Goal: Information Seeking & Learning: Learn about a topic

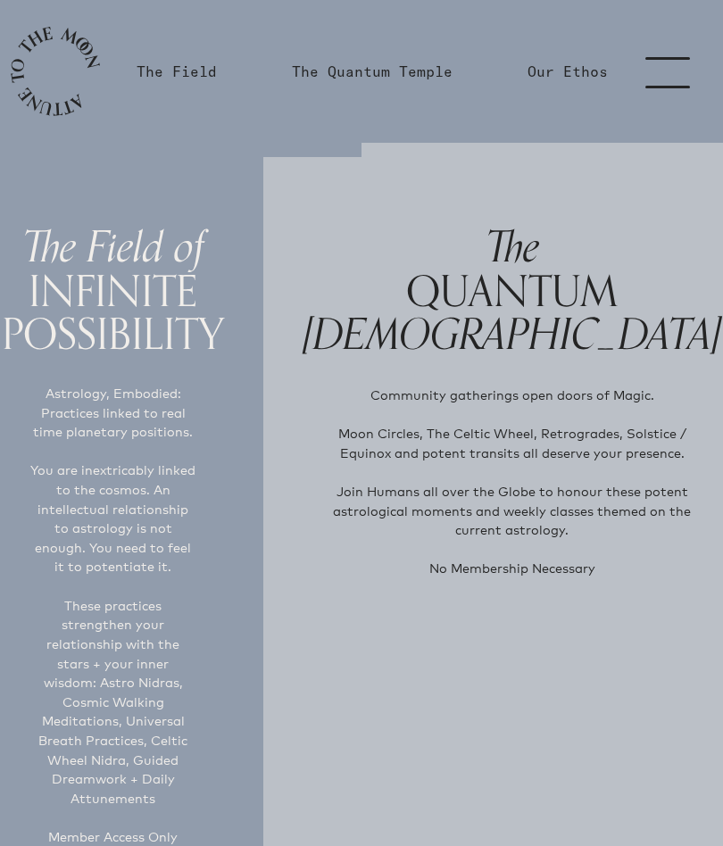
click at [672, 65] on link "menu" at bounding box center [677, 71] width 89 height 143
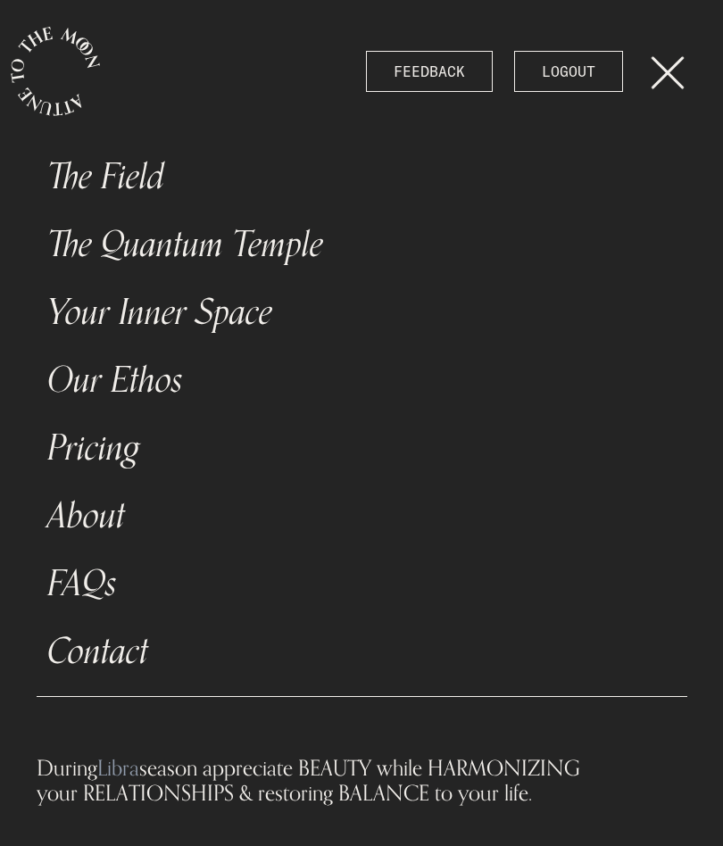
click at [122, 167] on link "The Field" at bounding box center [362, 177] width 650 height 68
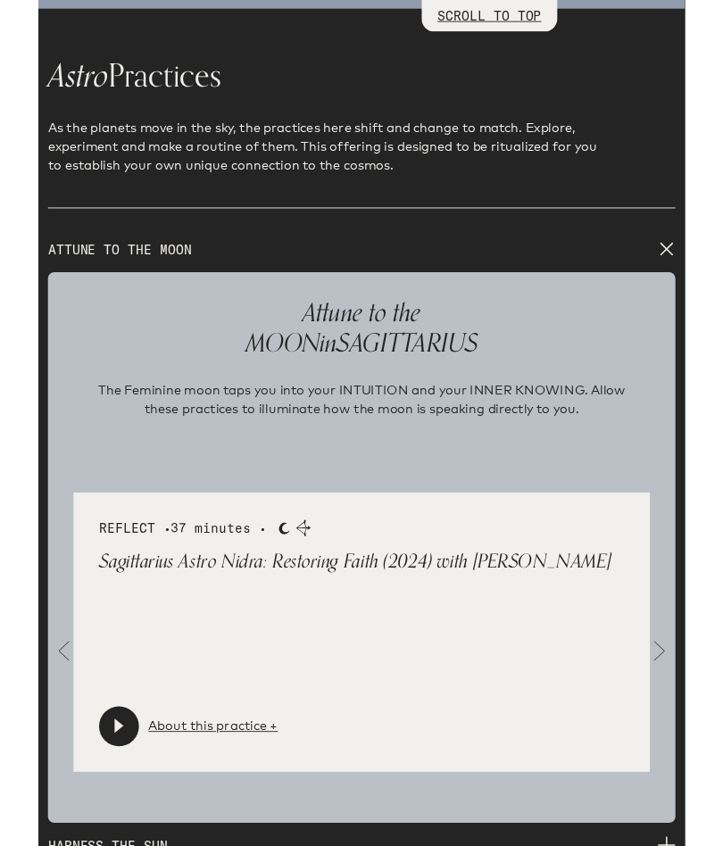
scroll to position [2459, 0]
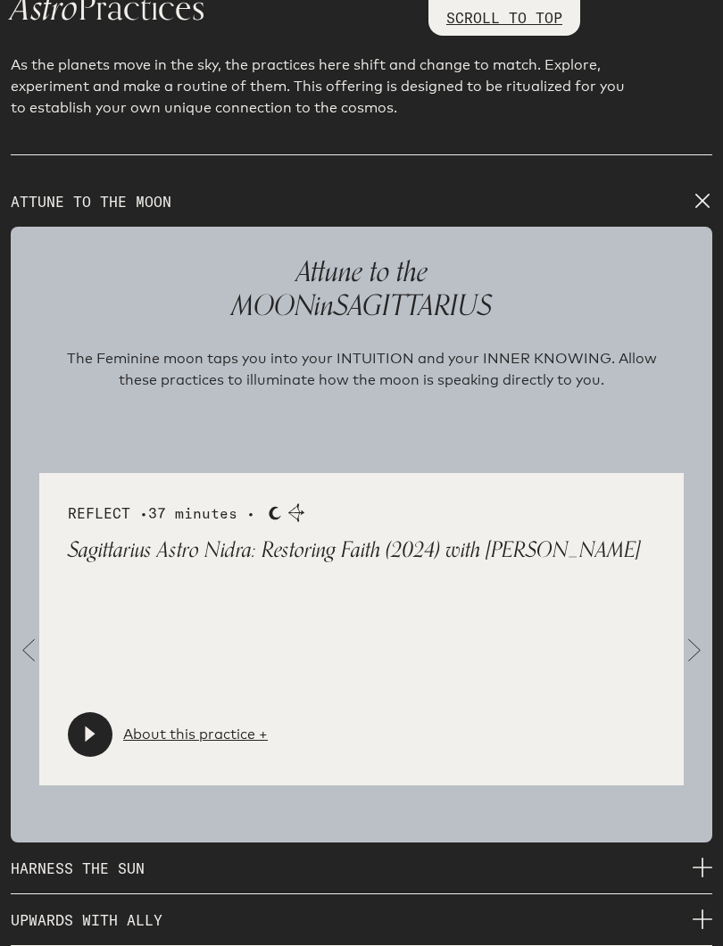
click at [691, 641] on span at bounding box center [694, 651] width 36 height 36
click at [699, 645] on span at bounding box center [694, 651] width 36 height 36
click at [686, 642] on span at bounding box center [694, 651] width 36 height 36
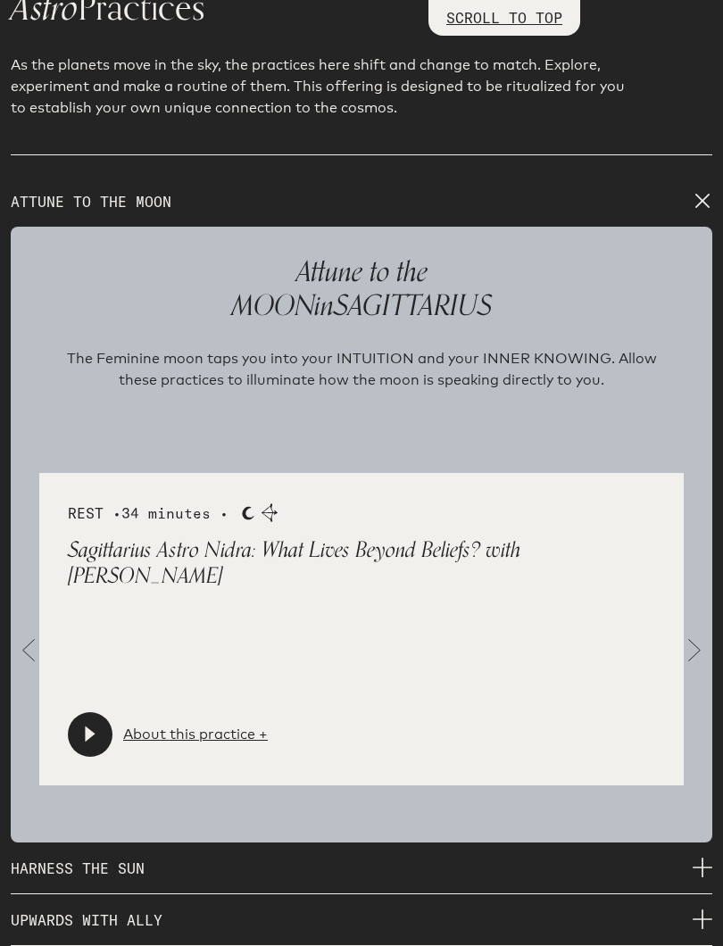
click at [696, 641] on span at bounding box center [694, 651] width 36 height 36
click at [691, 634] on span at bounding box center [694, 651] width 36 height 36
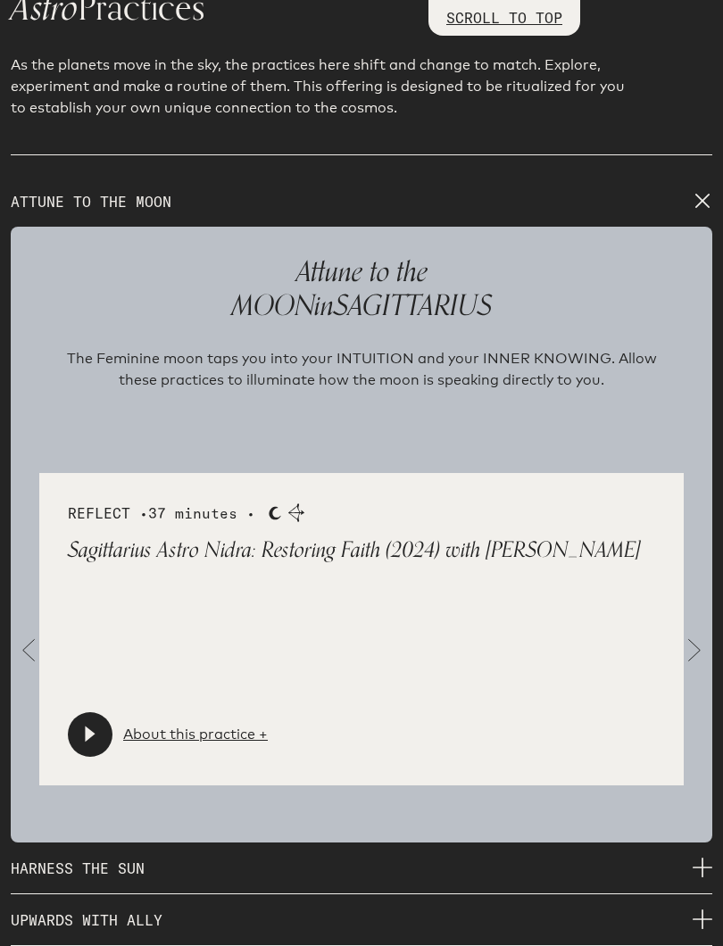
click at [698, 635] on span at bounding box center [694, 651] width 36 height 36
click at [707, 633] on span at bounding box center [694, 651] width 36 height 36
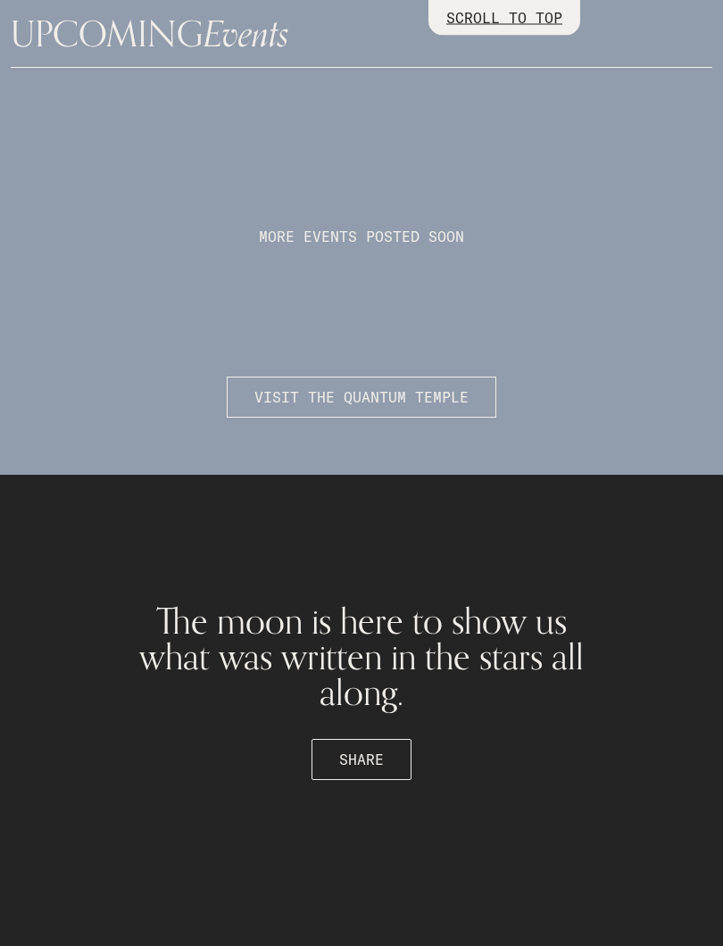
scroll to position [3714, 0]
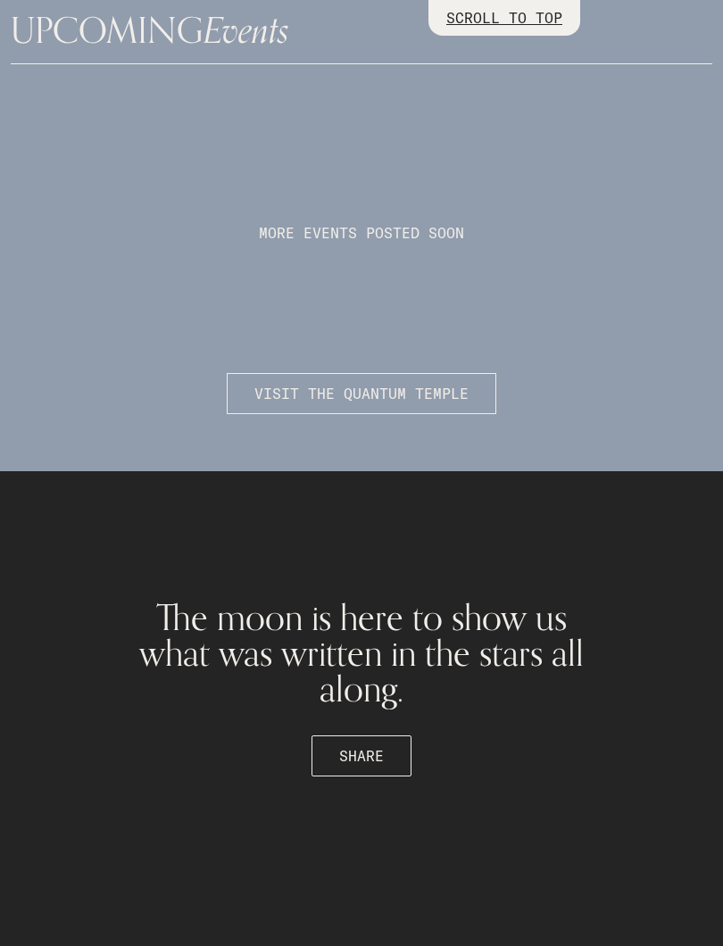
click at [370, 383] on span "VISIT THE QUANTUM TEMPLE" at bounding box center [361, 393] width 214 height 21
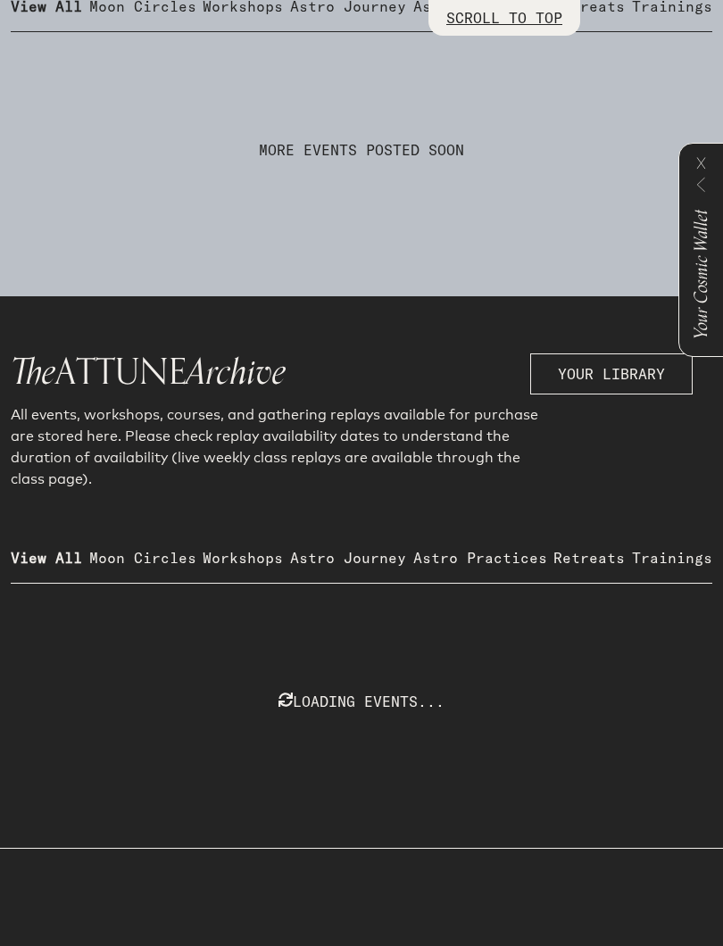
scroll to position [1194, 0]
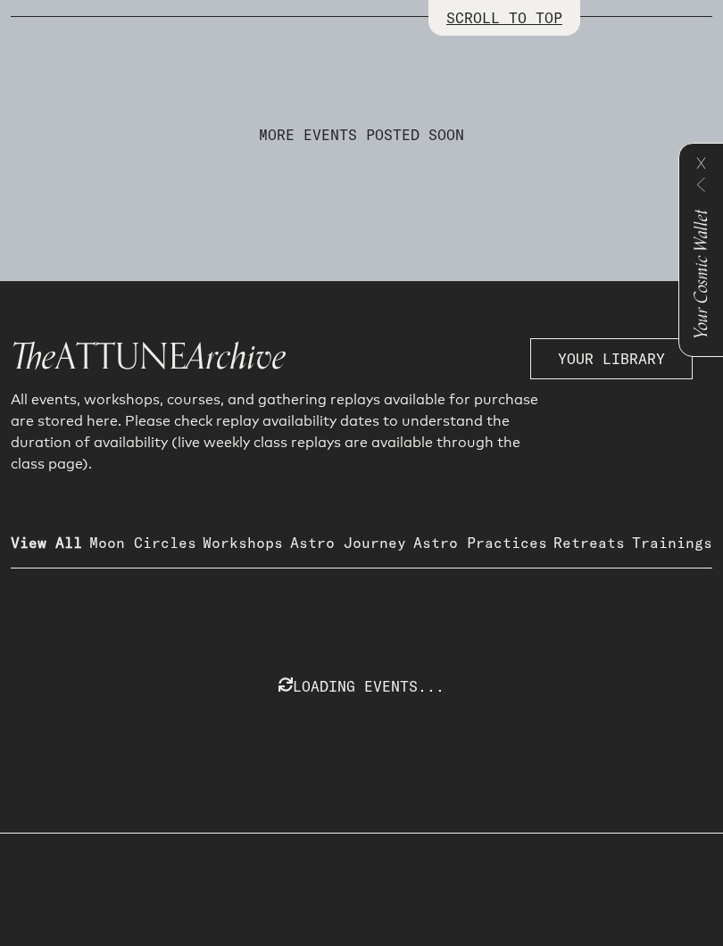
click at [499, 550] on p "Astro Practices" at bounding box center [480, 542] width 134 height 21
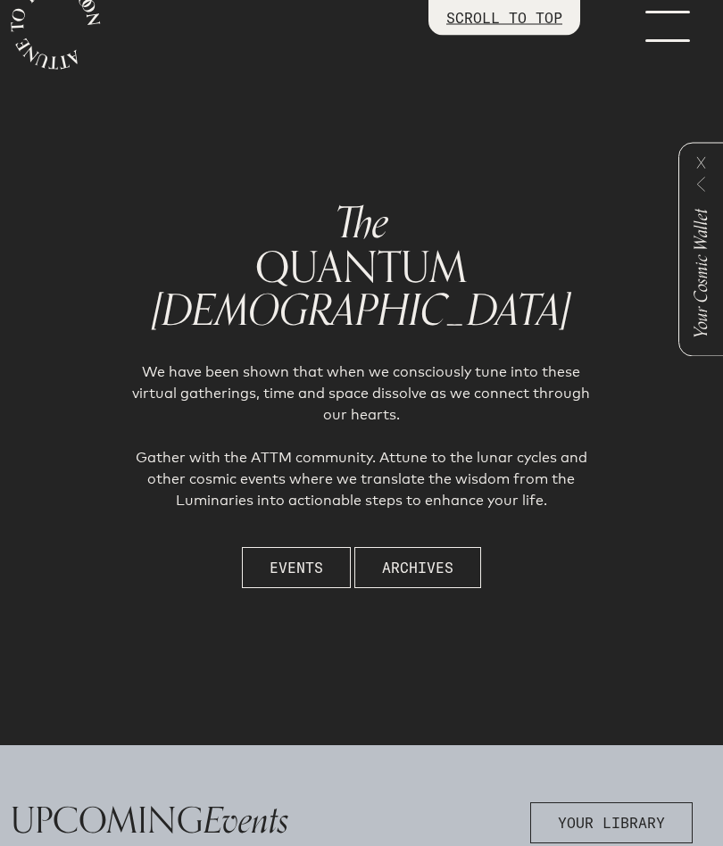
scroll to position [0, 0]
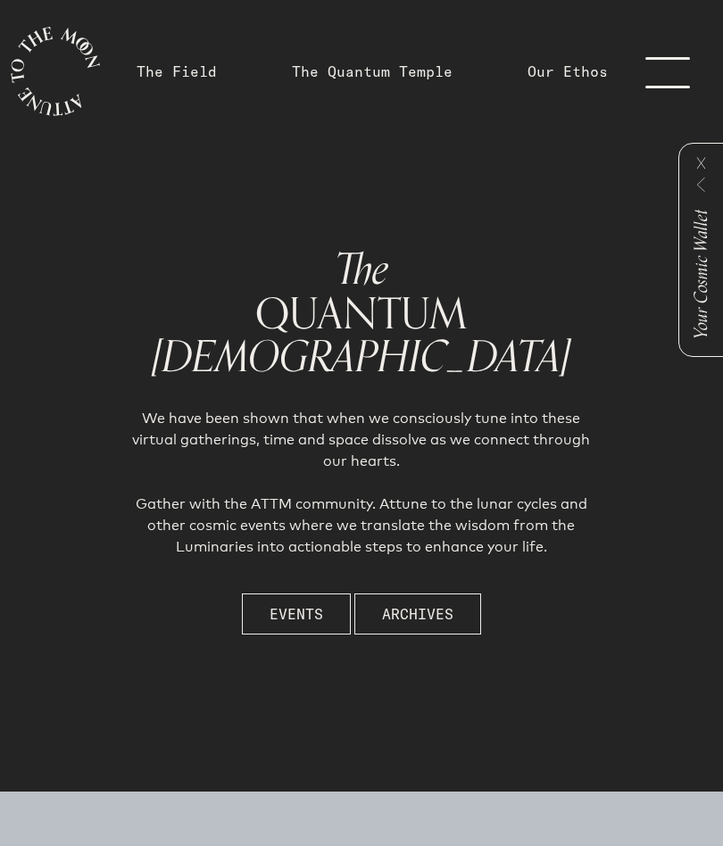
click at [186, 63] on link "The Field" at bounding box center [176, 71] width 80 height 21
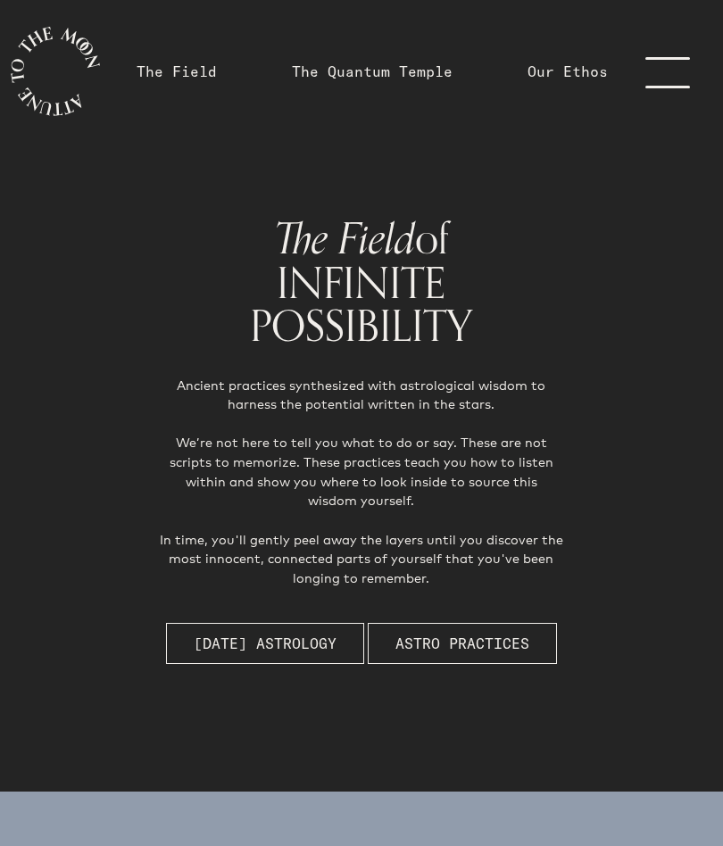
click at [485, 633] on span "Astro Practices" at bounding box center [462, 643] width 134 height 21
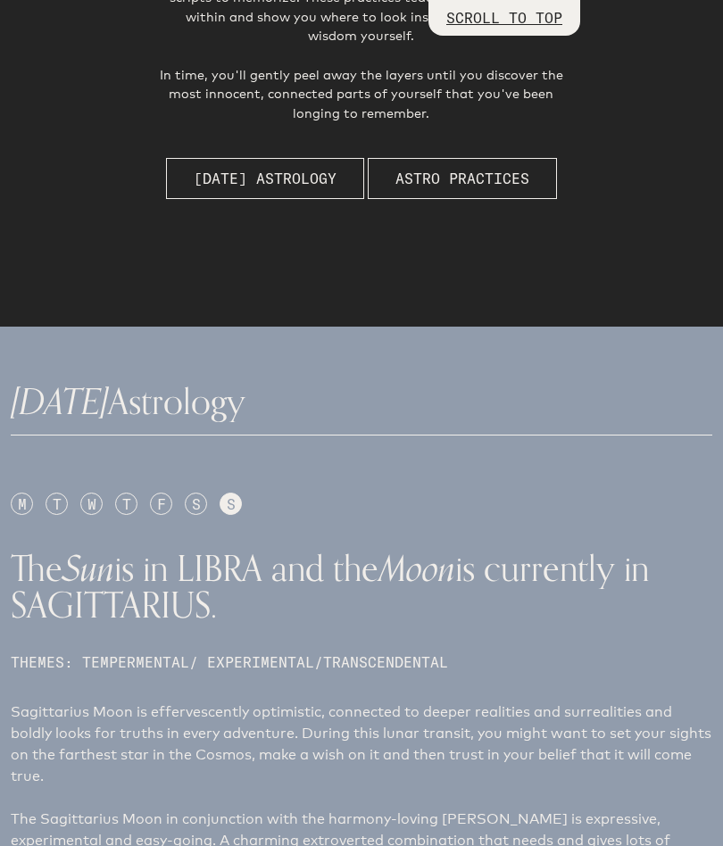
scroll to position [2302, 0]
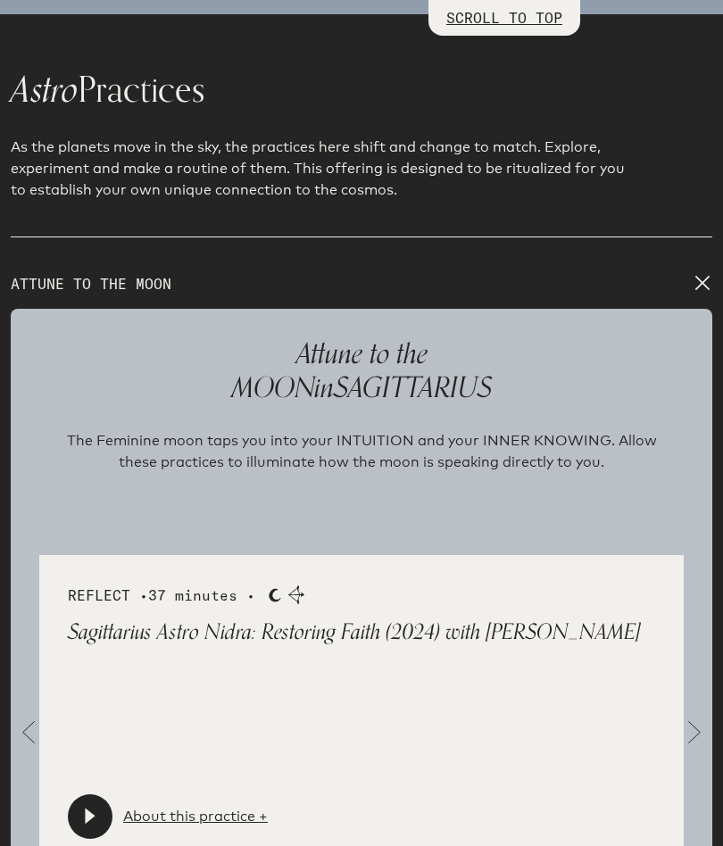
click at [701, 726] on span at bounding box center [694, 733] width 36 height 36
click at [203, 806] on link "About this practice +" at bounding box center [195, 816] width 145 height 21
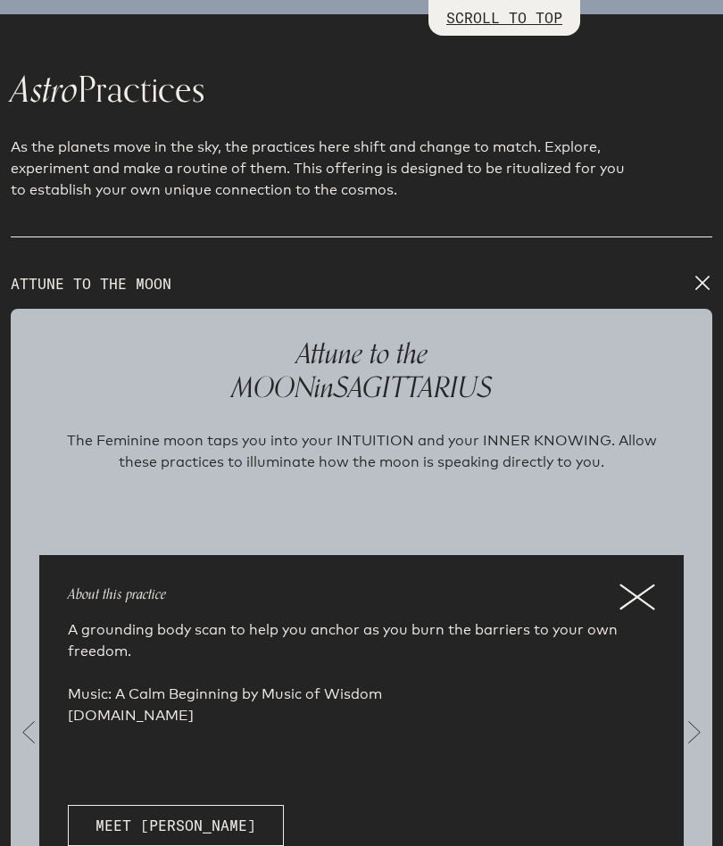
click at [643, 583] on icon at bounding box center [637, 596] width 36 height 27
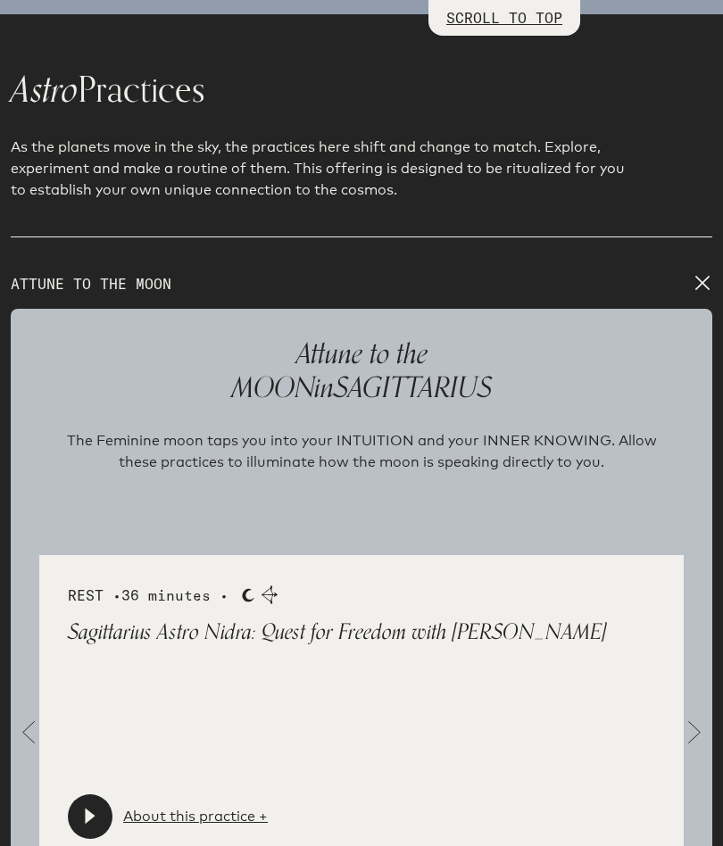
click at [709, 707] on div "REST • 36 minutes • Moon Sagittarius Sagittarius Astro Nidra: Quest for Freedom…" at bounding box center [361, 711] width 701 height 312
click at [703, 731] on span at bounding box center [694, 733] width 36 height 36
click at [181, 806] on link "About this practice +" at bounding box center [195, 816] width 145 height 21
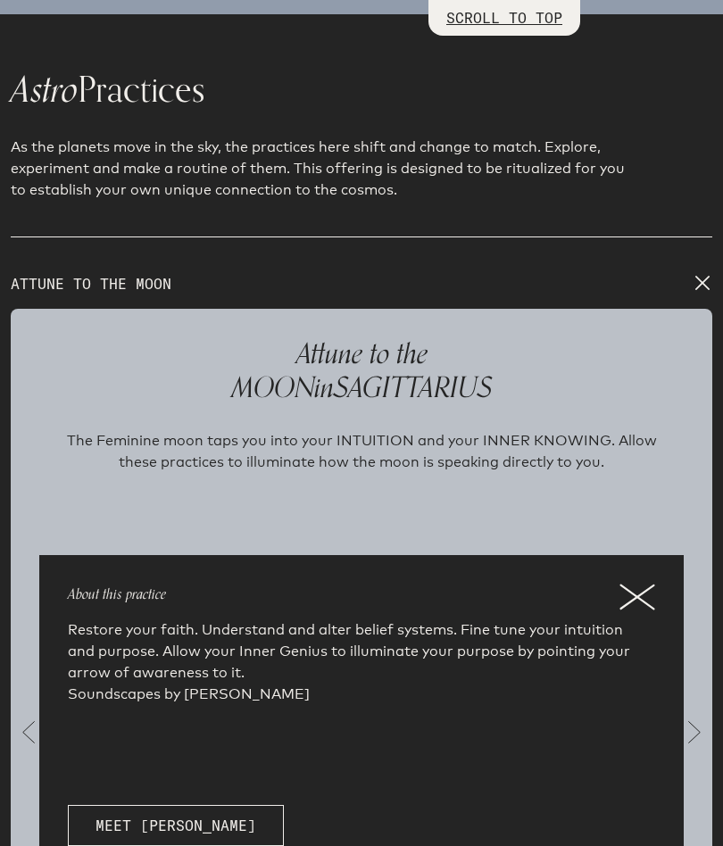
click at [646, 583] on icon at bounding box center [637, 596] width 36 height 27
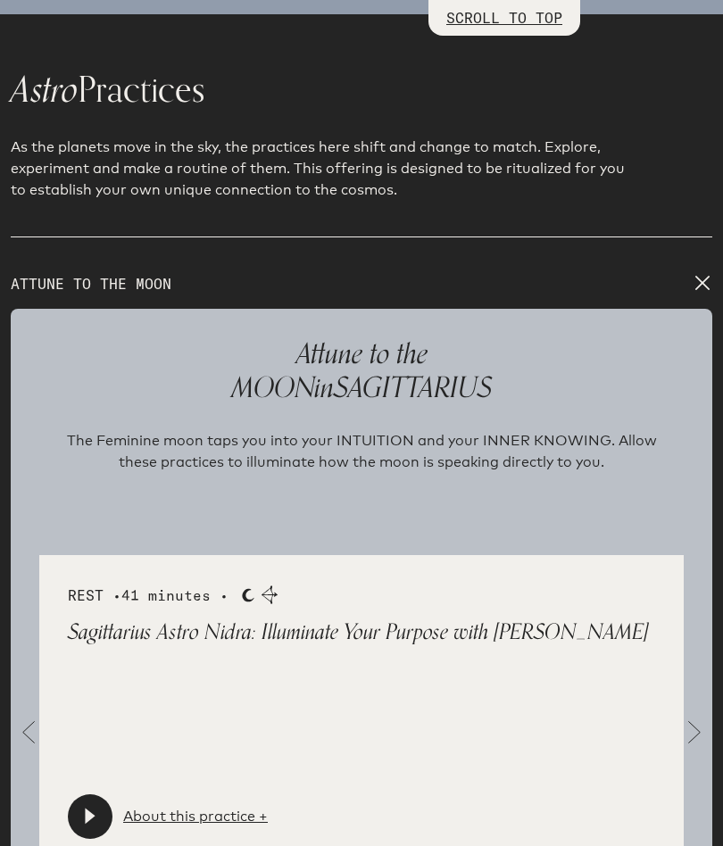
click at [698, 717] on span at bounding box center [694, 733] width 36 height 36
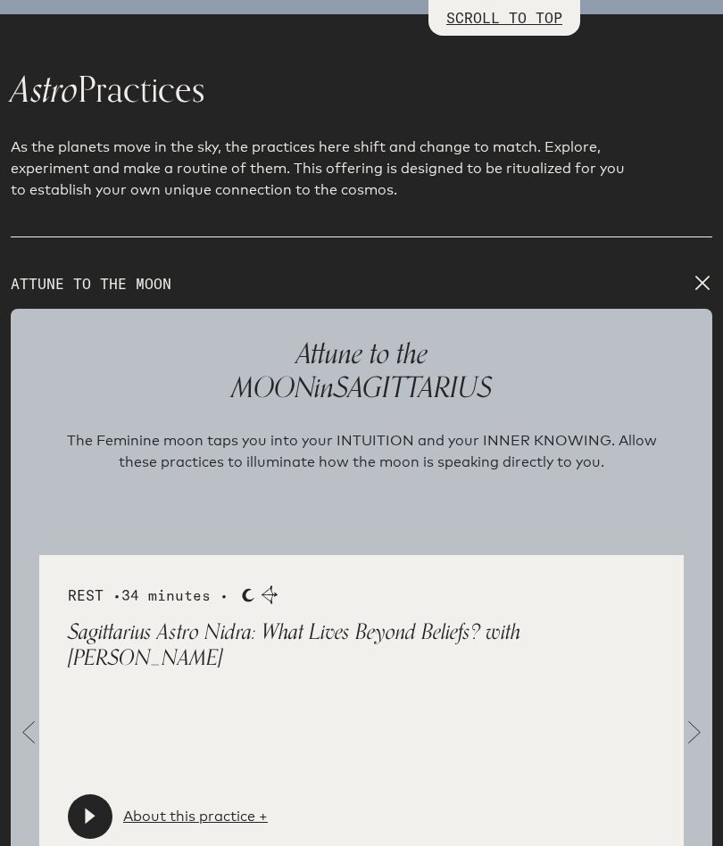
click at [194, 806] on link "About this practice +" at bounding box center [195, 816] width 145 height 21
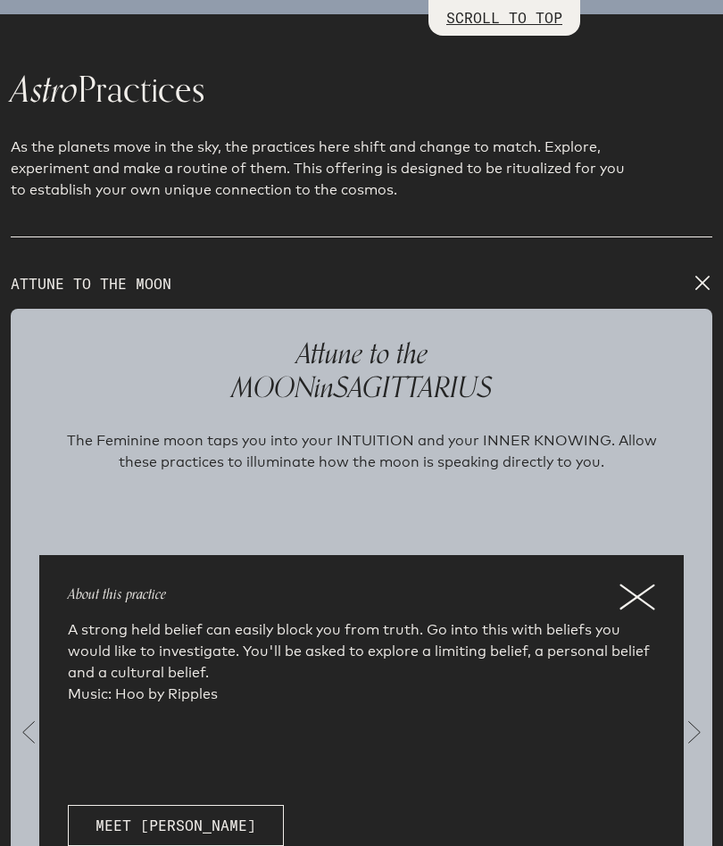
click at [638, 583] on icon at bounding box center [637, 596] width 36 height 27
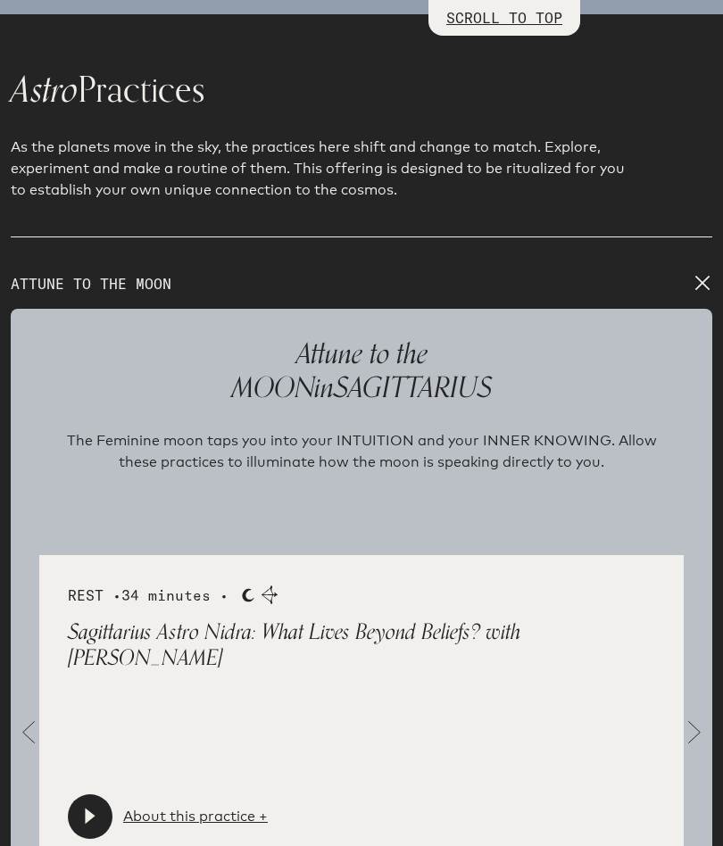
click at [711, 722] on span at bounding box center [694, 733] width 36 height 36
click at [188, 806] on link "About this practice +" at bounding box center [195, 816] width 145 height 21
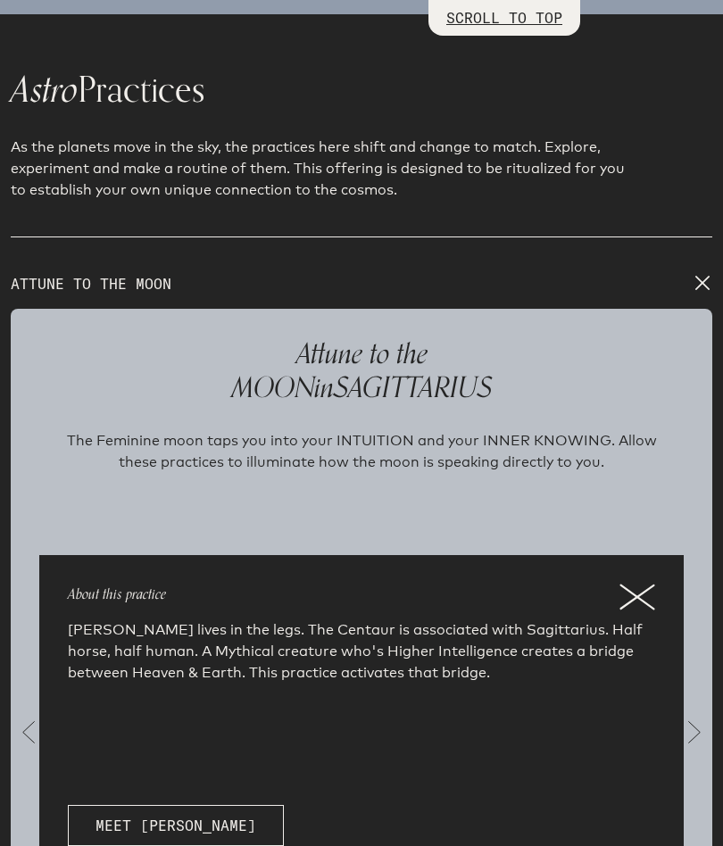
click at [645, 583] on icon at bounding box center [637, 596] width 36 height 27
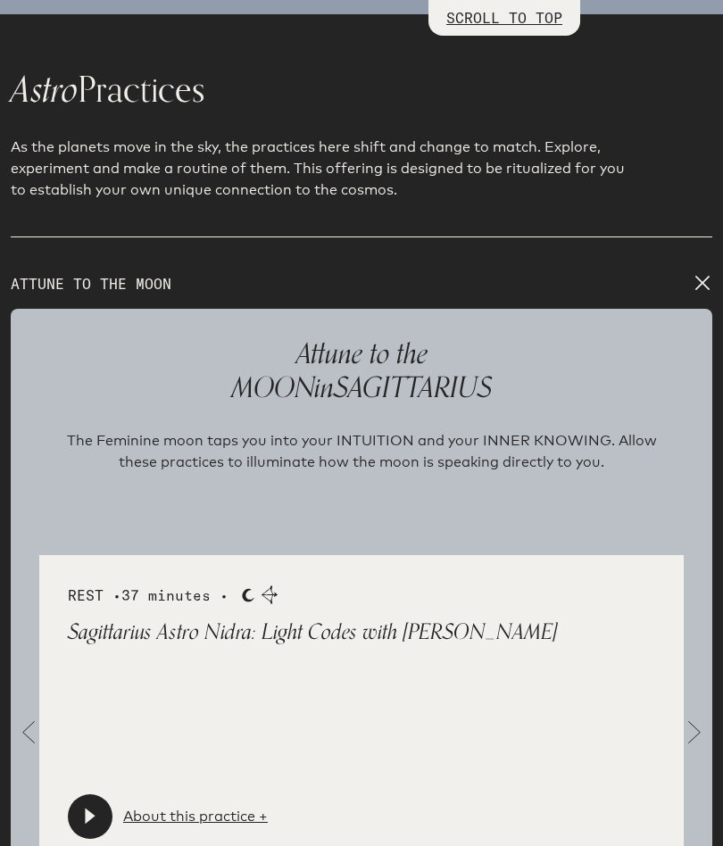
click at [698, 729] on span at bounding box center [694, 733] width 36 height 36
click at [203, 806] on link "About this practice +" at bounding box center [195, 816] width 145 height 21
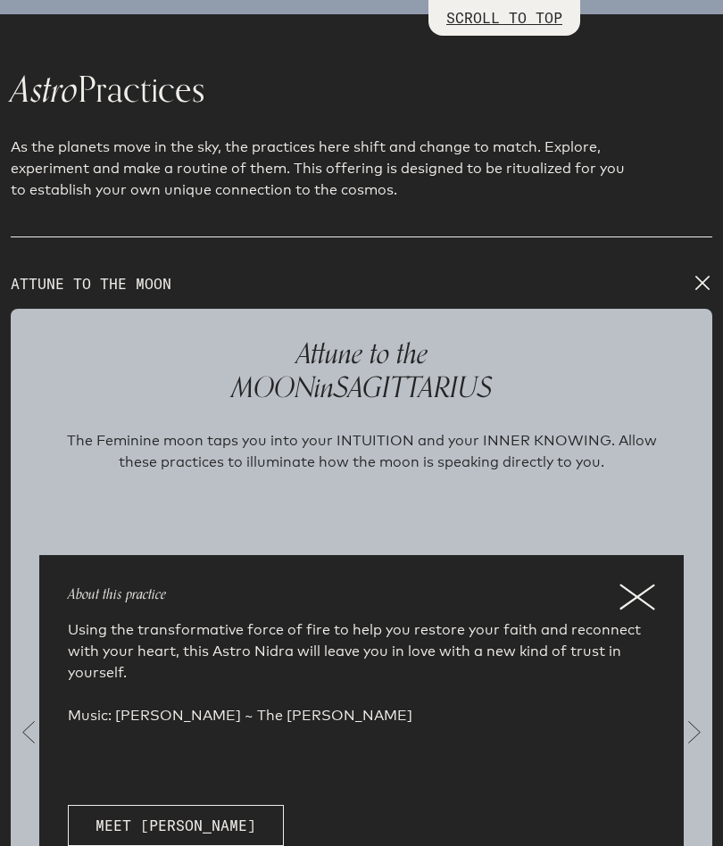
click at [644, 589] on icon at bounding box center [636, 597] width 33 height 24
